Goal: Task Accomplishment & Management: Use online tool/utility

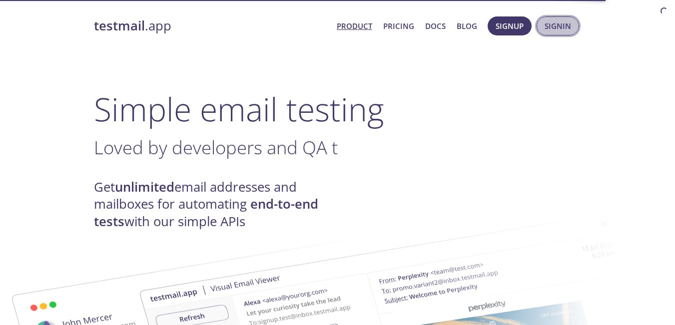
click at [555, 19] on span "Signin" at bounding box center [558, 25] width 26 height 13
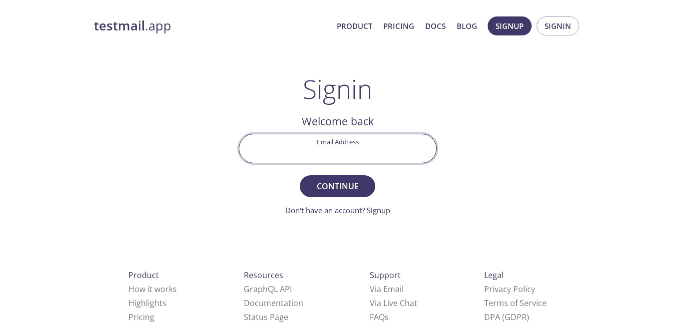
click at [397, 149] on input "Email Address" at bounding box center [337, 148] width 197 height 28
type input "[EMAIL_ADDRESS][DOMAIN_NAME]"
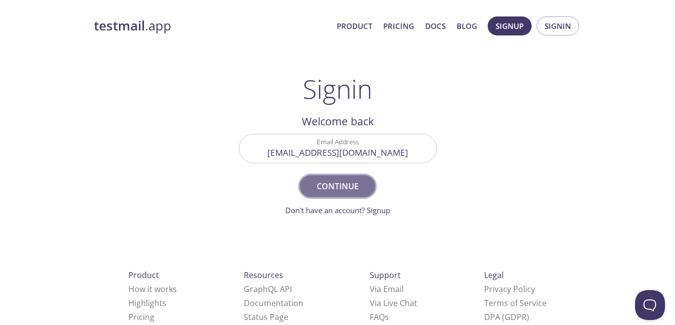
click at [367, 186] on button "Continue" at bounding box center [337, 186] width 75 height 22
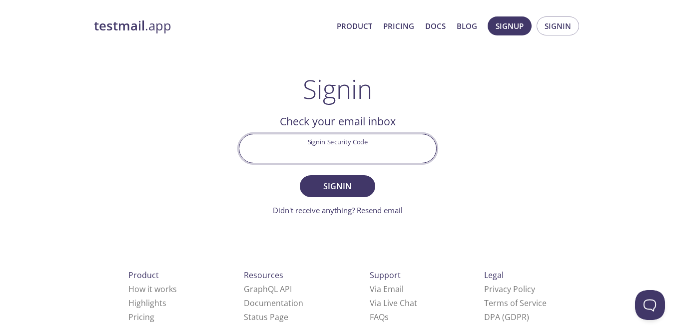
click at [345, 160] on input "Signin Security Code" at bounding box center [337, 148] width 197 height 28
paste input "GR81FS3"
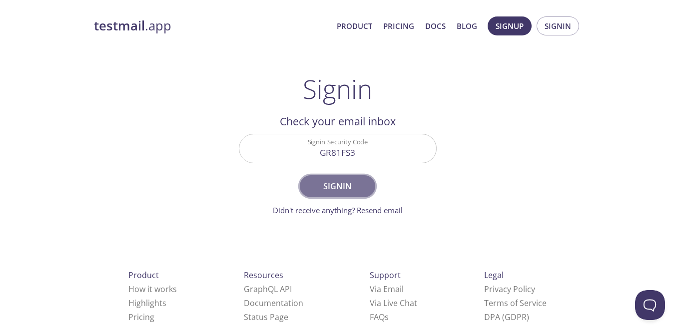
click at [353, 194] on button "Signin" at bounding box center [337, 186] width 75 height 22
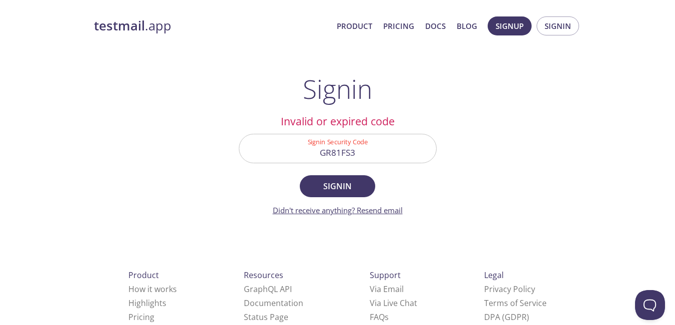
click at [387, 210] on link "Didn't receive anything? Resend email" at bounding box center [338, 210] width 130 height 10
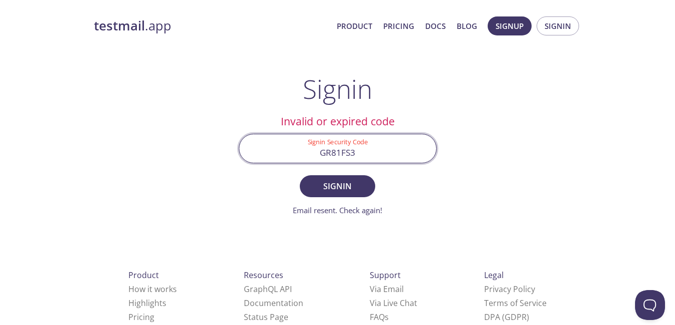
drag, startPoint x: 359, startPoint y: 147, endPoint x: 298, endPoint y: 159, distance: 62.5
click at [298, 159] on input "GR81FS3" at bounding box center [337, 148] width 197 height 28
paste input "VRPASMP"
type input "VRPASMP"
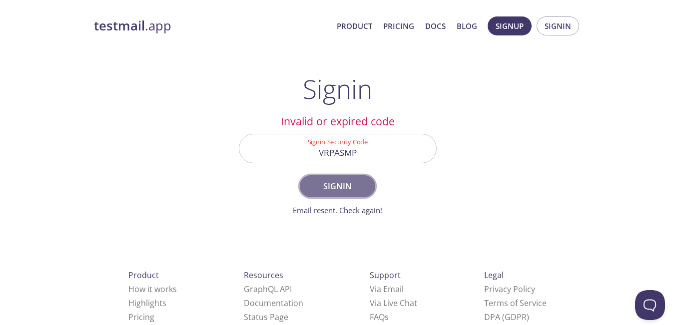
click at [343, 186] on span "Signin" at bounding box center [337, 186] width 53 height 14
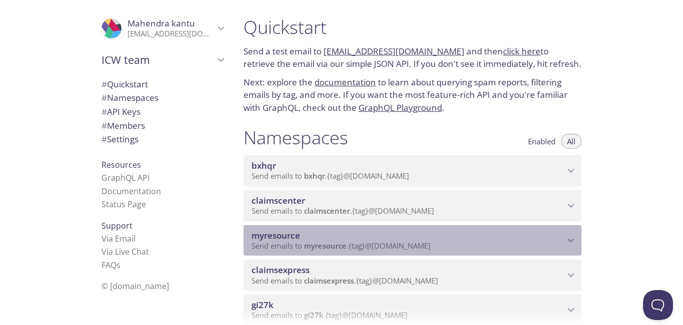
click at [569, 241] on icon "myresource namespace" at bounding box center [570, 240] width 13 height 13
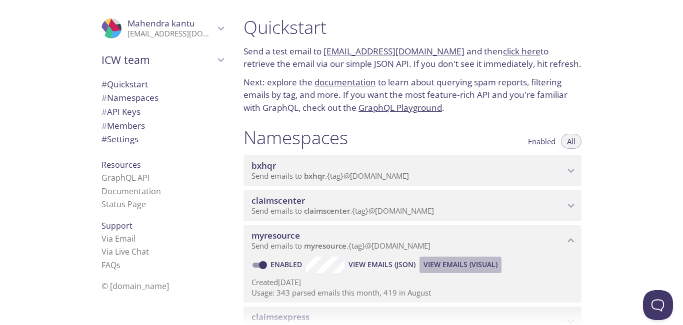
click at [448, 266] on span "View Emails (Visual)" at bounding box center [460, 265] width 74 height 12
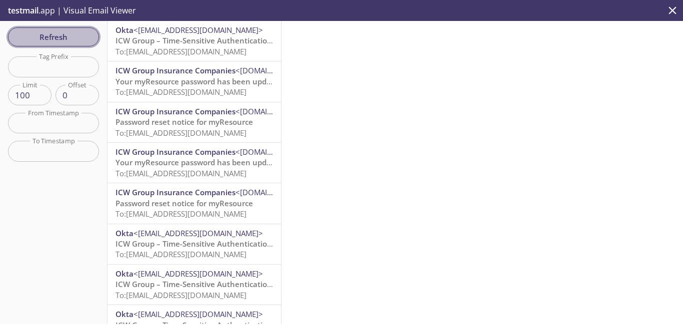
click at [78, 34] on span "Refresh" at bounding box center [53, 36] width 75 height 13
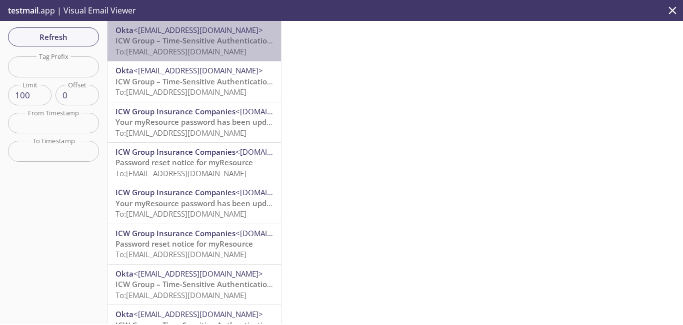
click at [212, 34] on span "Okta <[EMAIL_ADDRESS][DOMAIN_NAME]>" at bounding box center [193, 30] width 157 height 10
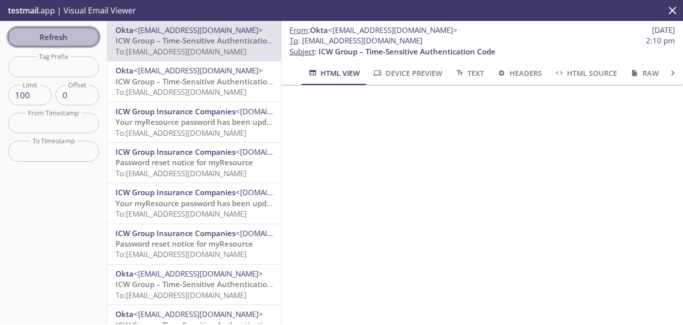
click at [93, 35] on button "Refresh" at bounding box center [53, 36] width 91 height 19
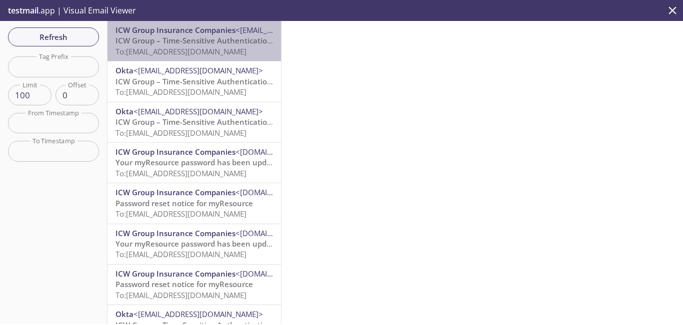
click at [194, 48] on span "To: [EMAIL_ADDRESS][DOMAIN_NAME]" at bounding box center [180, 51] width 131 height 10
